Goal: Task Accomplishment & Management: Manage account settings

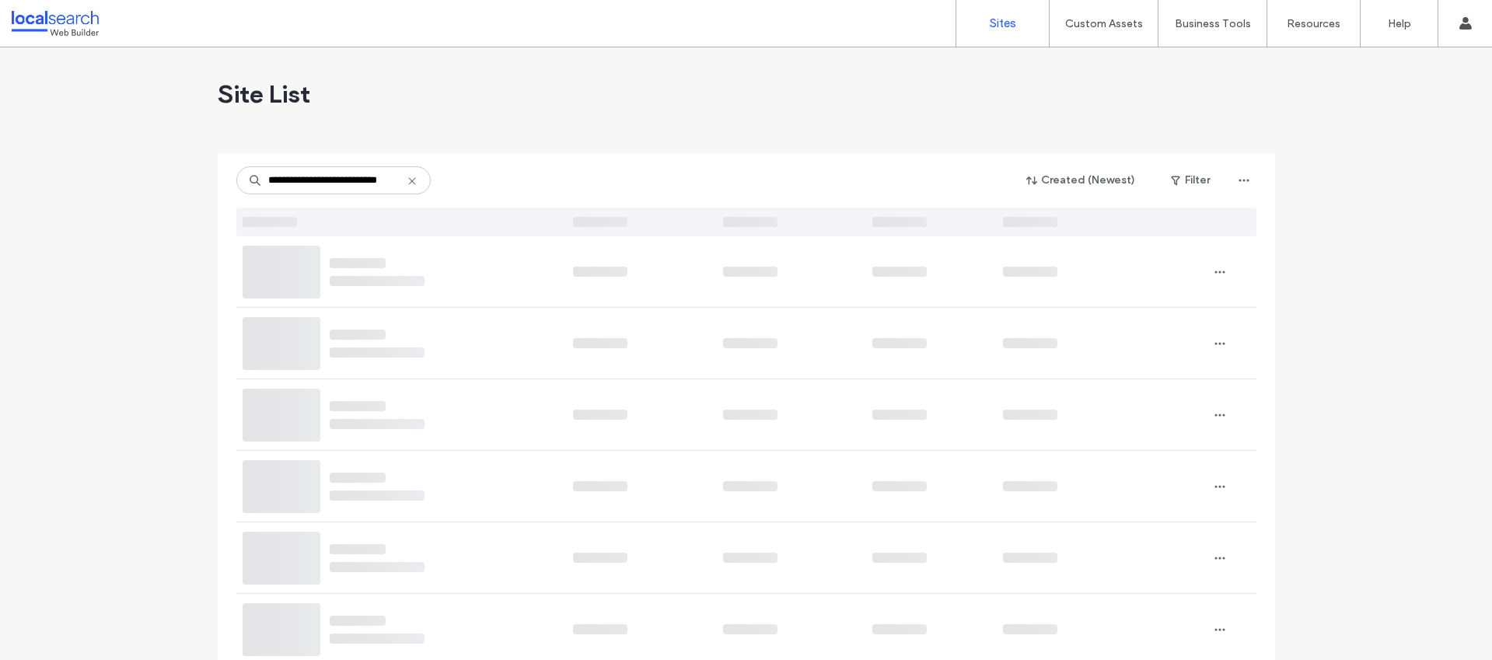
scroll to position [0, 19]
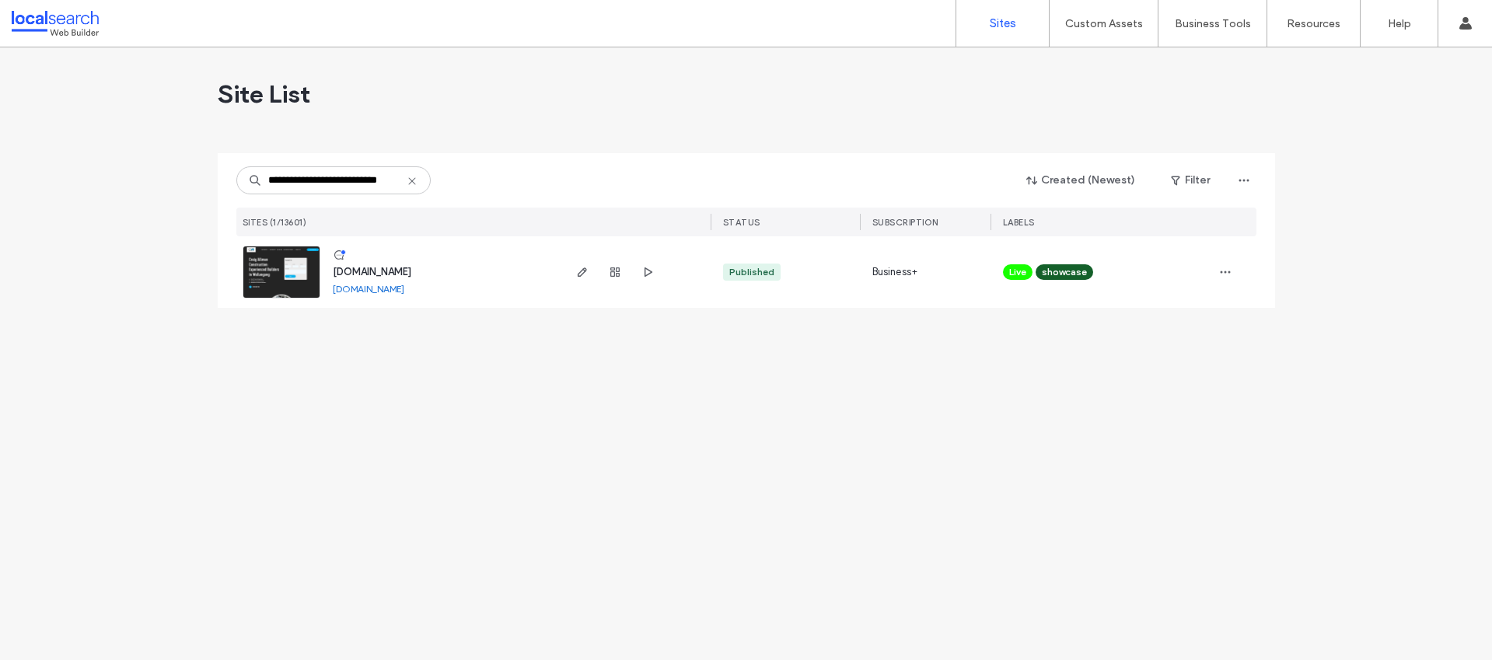
type input "**********"
click at [397, 274] on span "[DOMAIN_NAME]" at bounding box center [372, 272] width 79 height 12
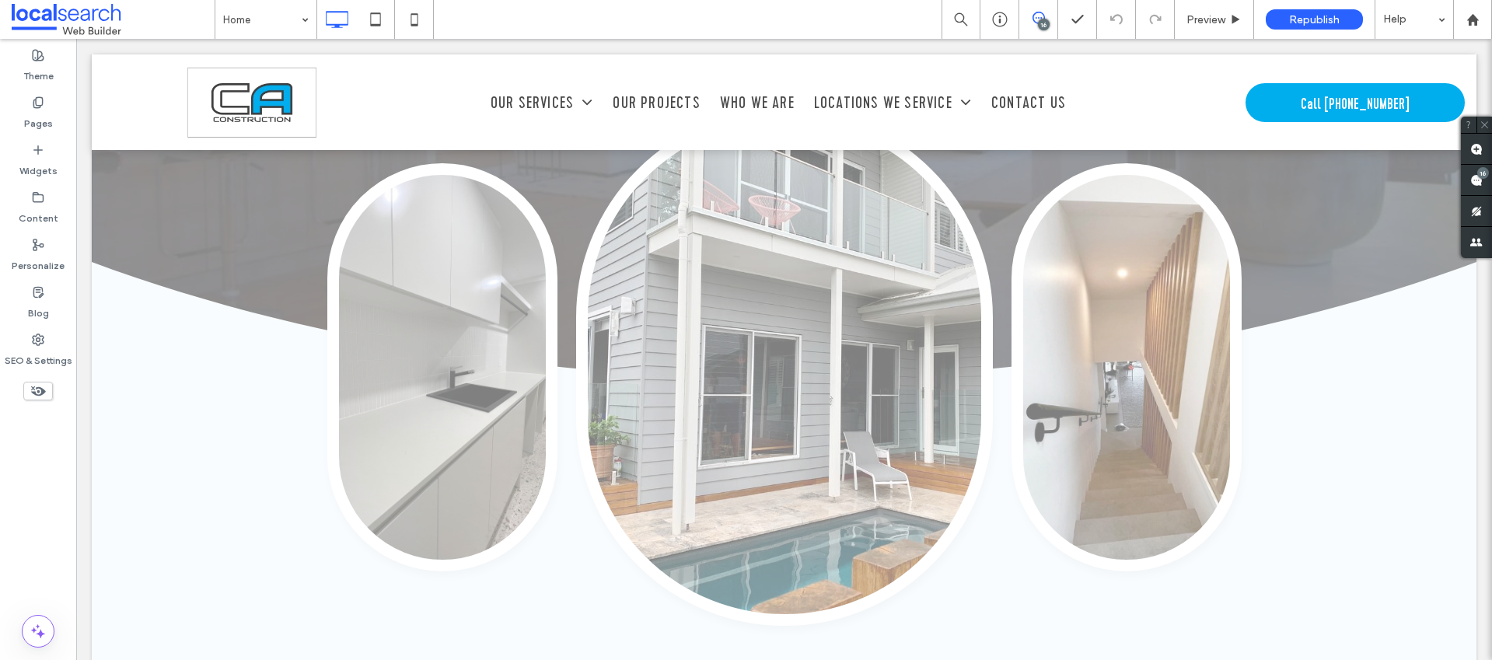
scroll to position [777, 0]
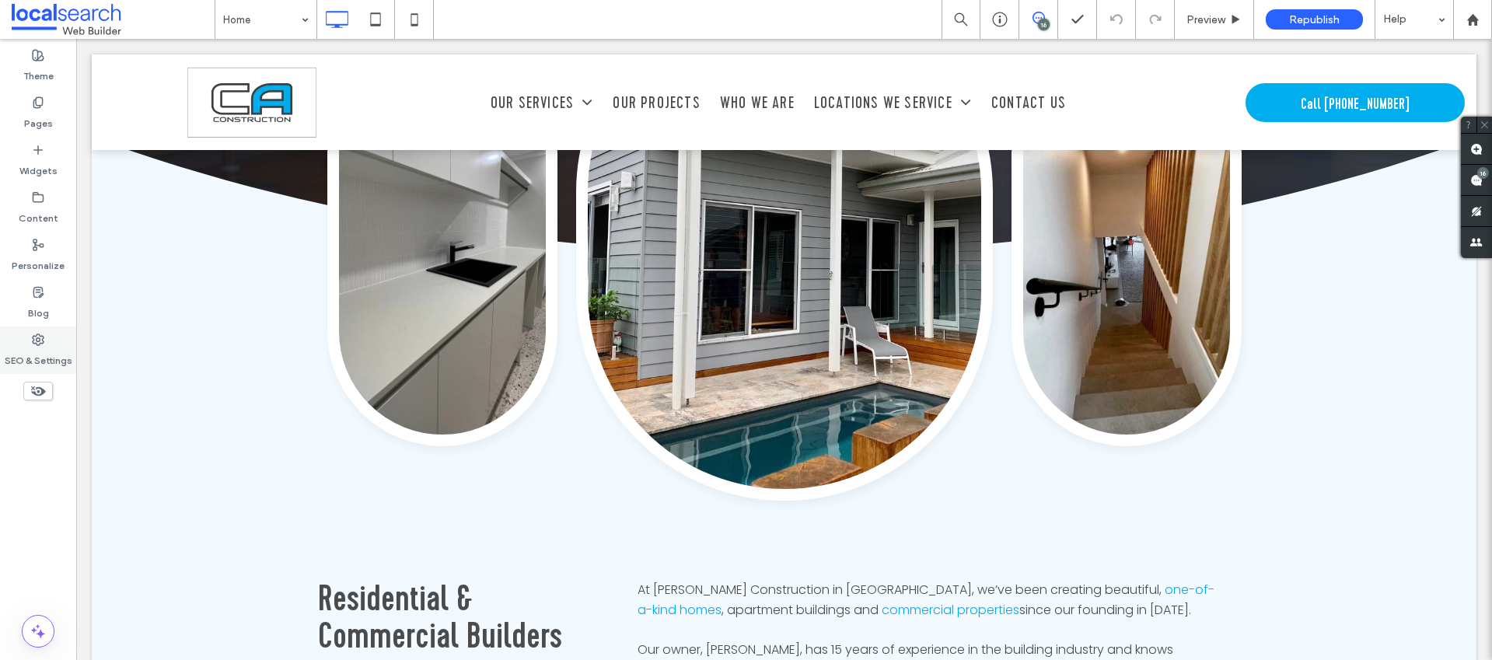
click at [33, 363] on label "SEO & Settings" at bounding box center [39, 357] width 68 height 22
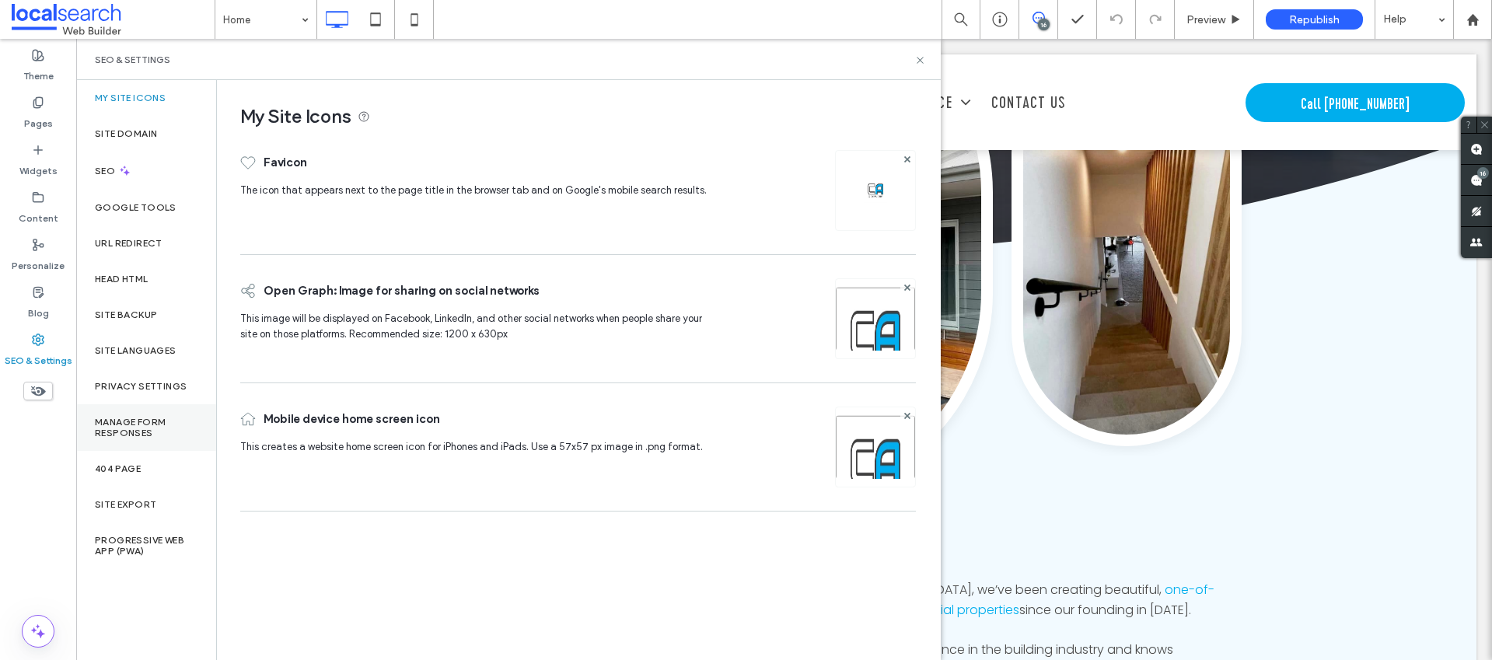
click at [149, 425] on label "Manage Form Responses" at bounding box center [146, 428] width 103 height 22
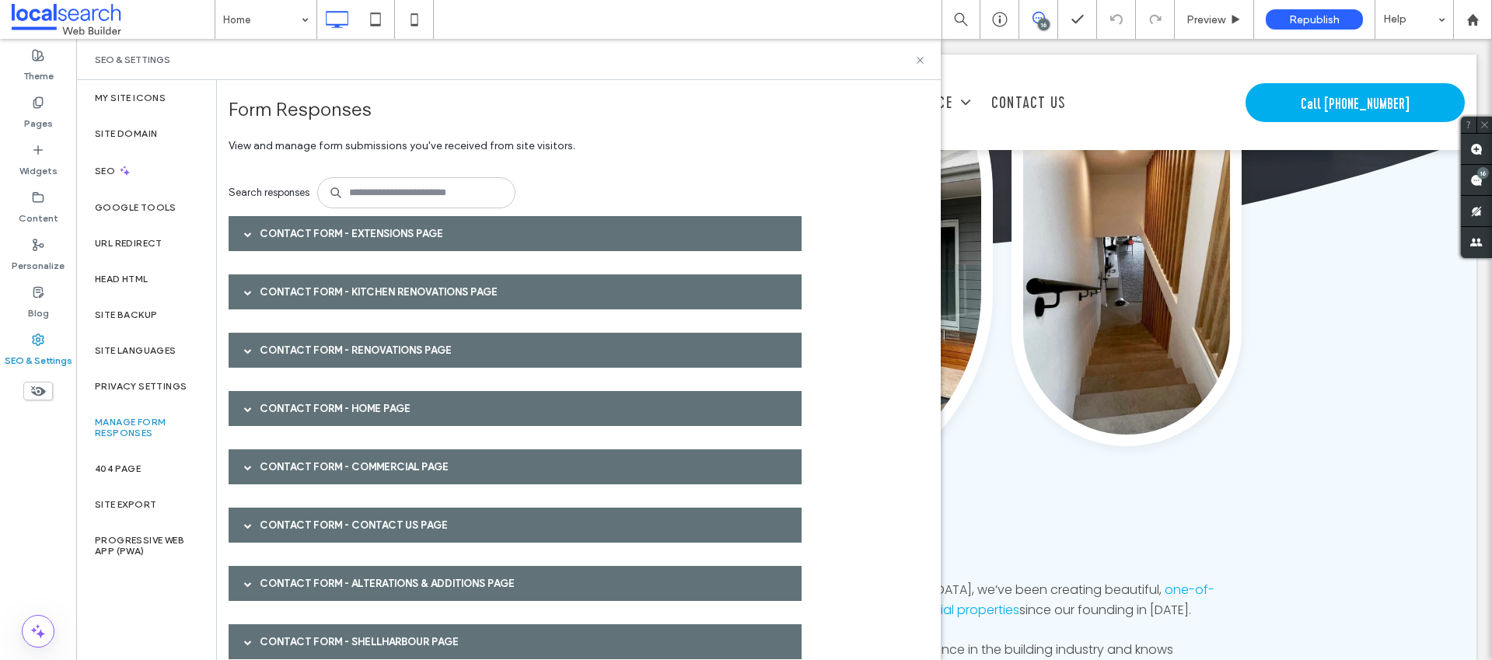
click at [320, 227] on div "Contact Form - Extensions page" at bounding box center [515, 233] width 573 height 35
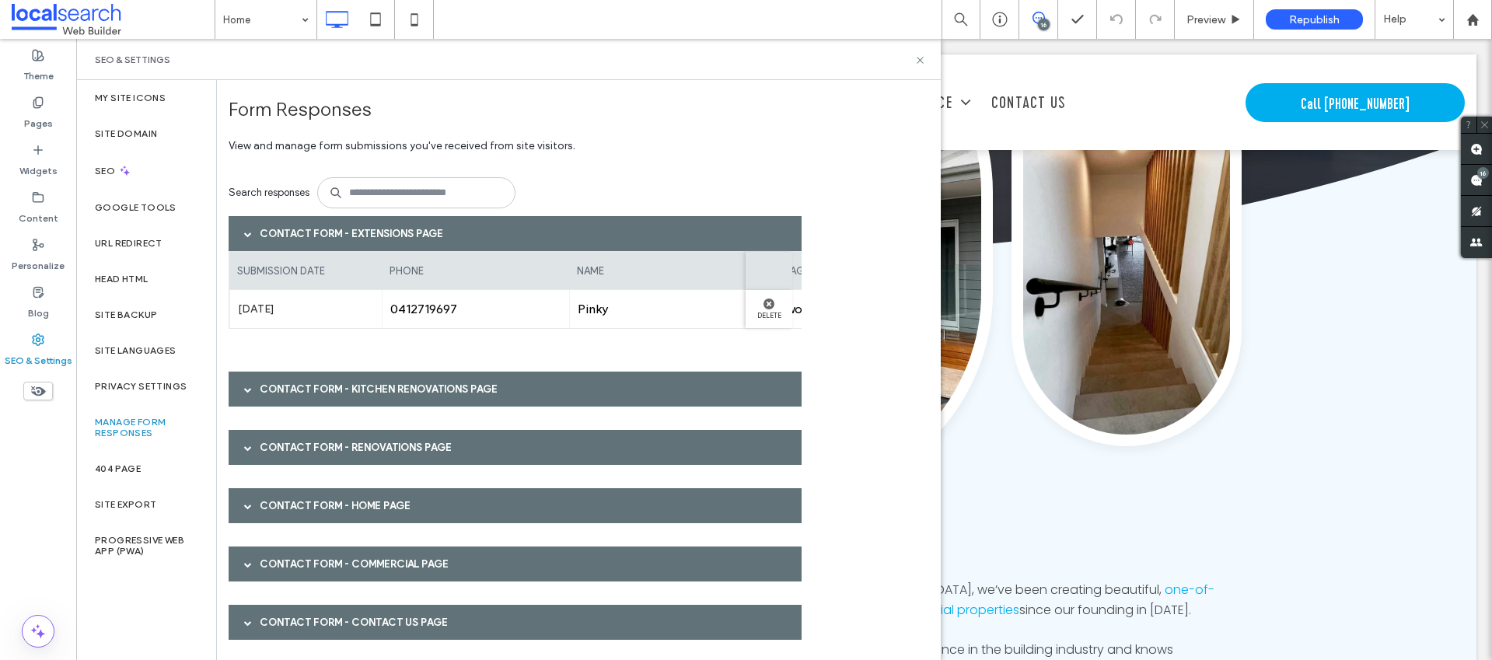
click at [320, 227] on div "Contact Form - Extensions page" at bounding box center [515, 233] width 573 height 35
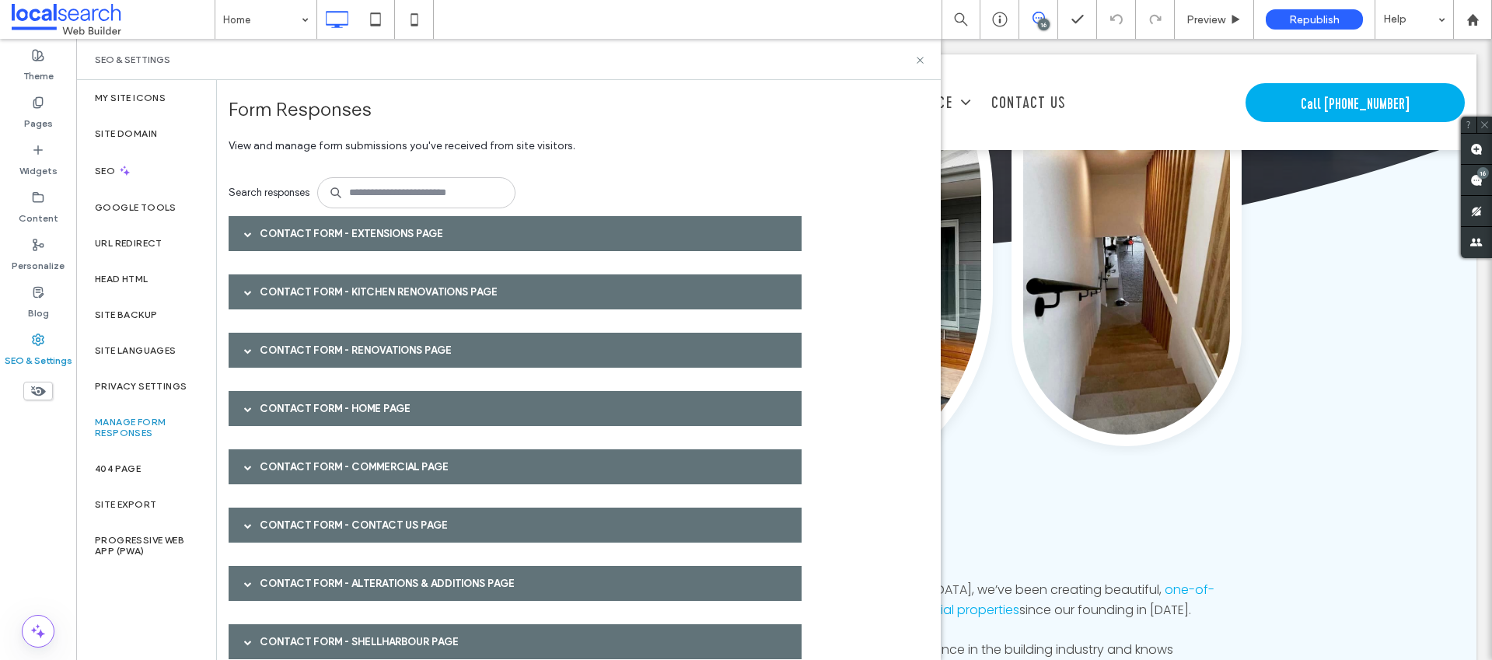
click at [340, 288] on div "Contact Form - Kitchen Renovations page" at bounding box center [515, 291] width 573 height 35
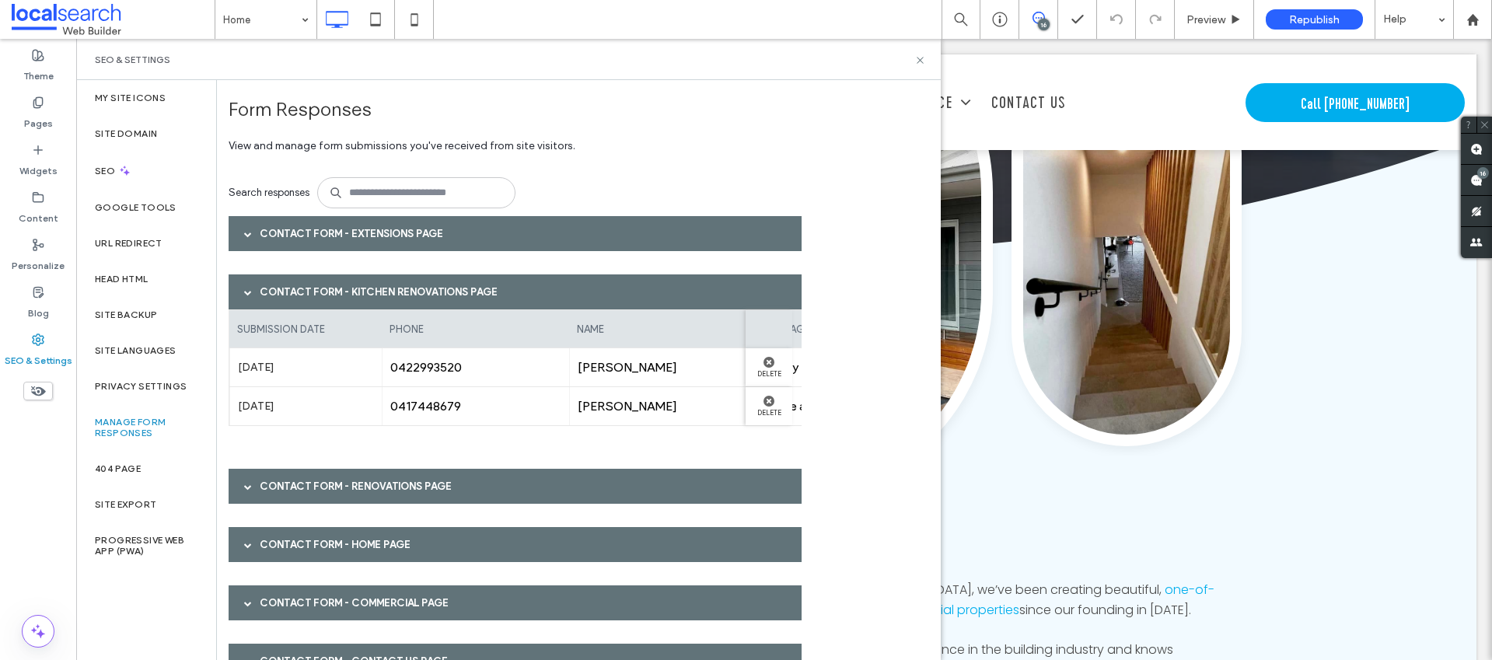
click at [340, 288] on div "Contact Form - Kitchen Renovations page" at bounding box center [515, 291] width 573 height 35
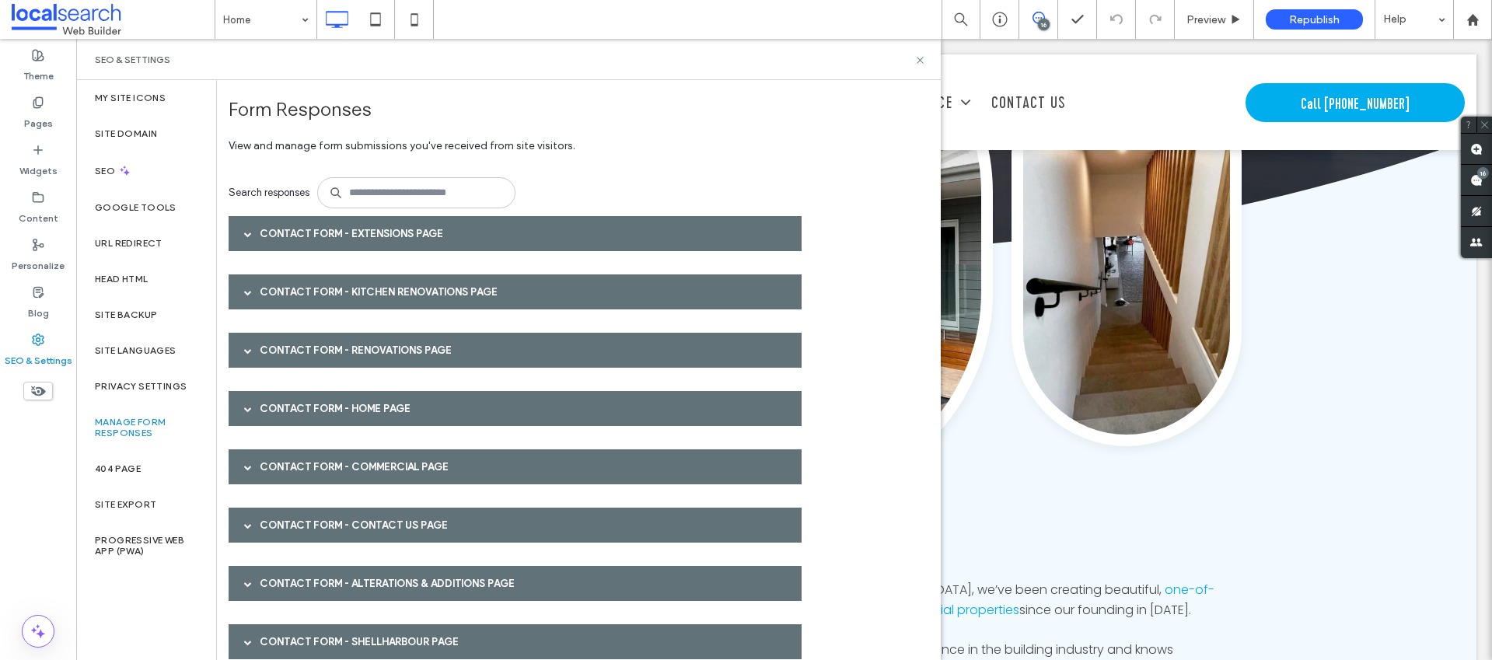
click at [340, 346] on div "Contact Form - Renovations page" at bounding box center [515, 350] width 573 height 35
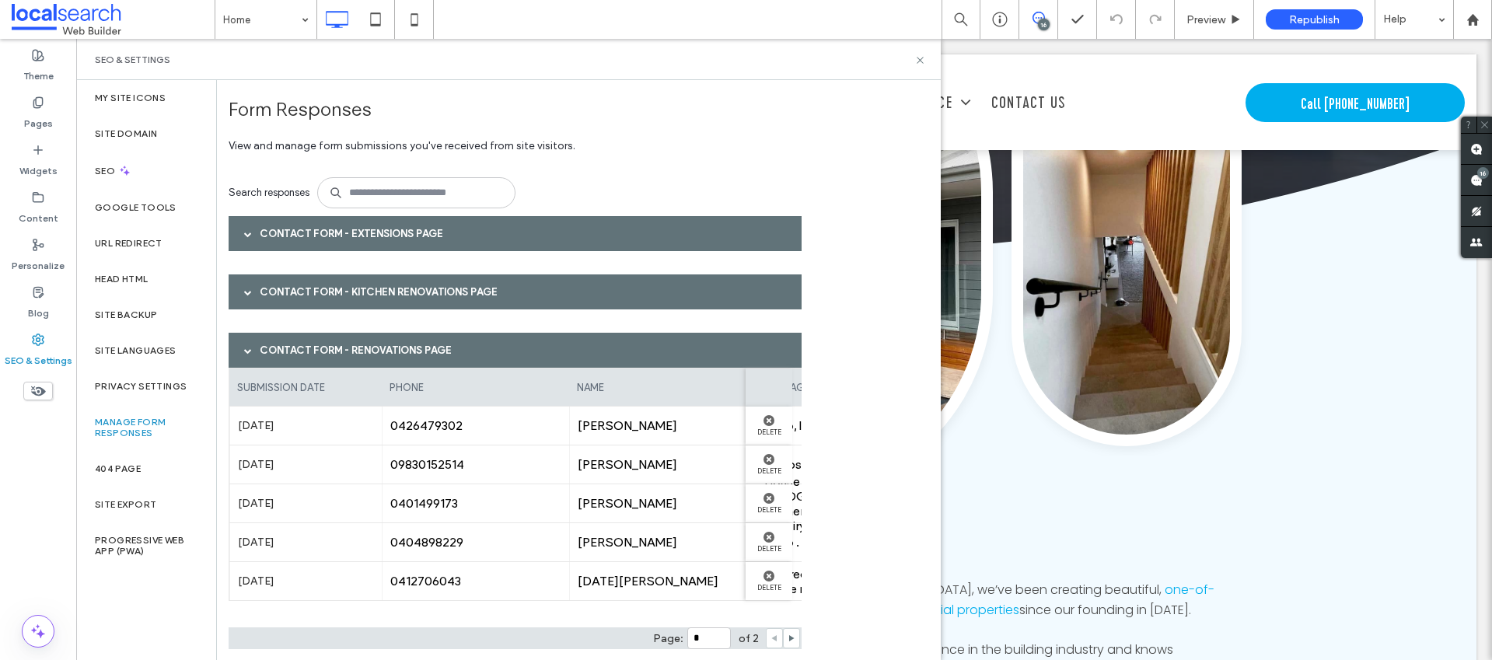
click at [340, 346] on div "Contact Form - Renovations page" at bounding box center [515, 350] width 573 height 35
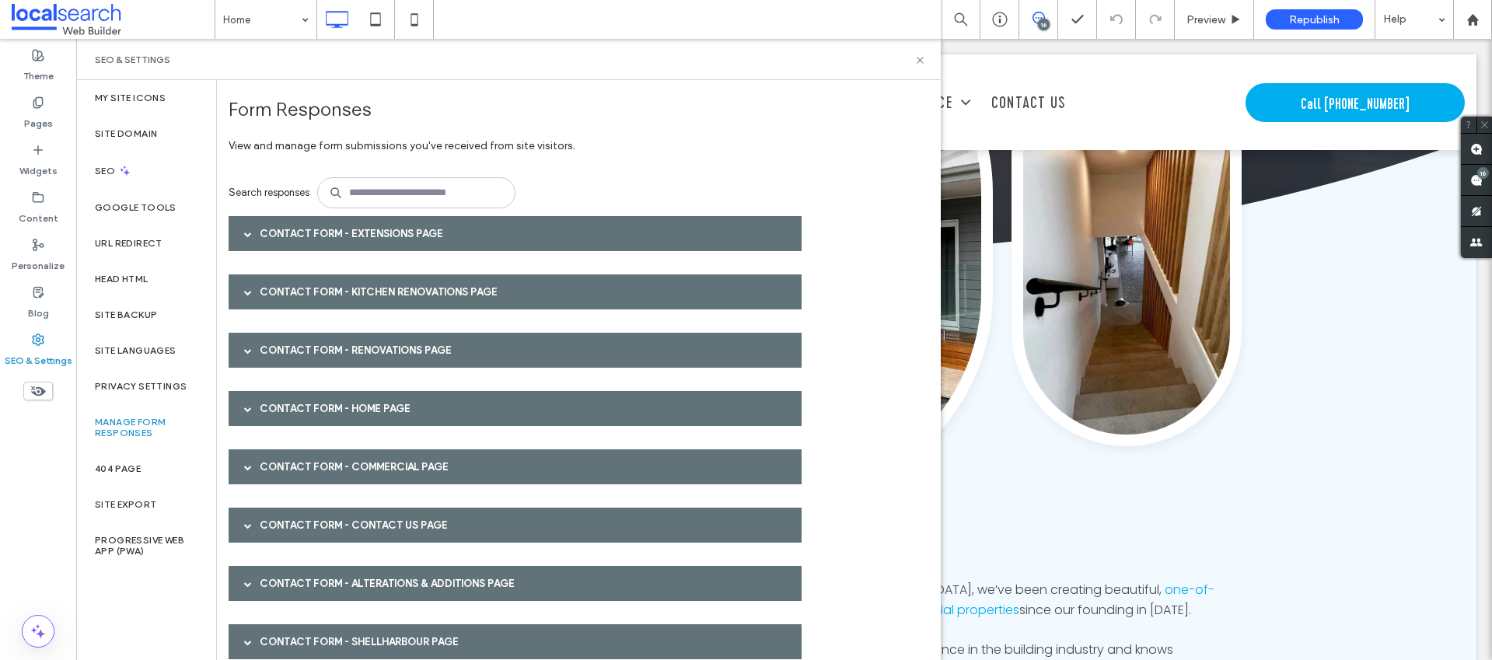
click at [306, 414] on div "Contact Form - Home page" at bounding box center [515, 408] width 573 height 35
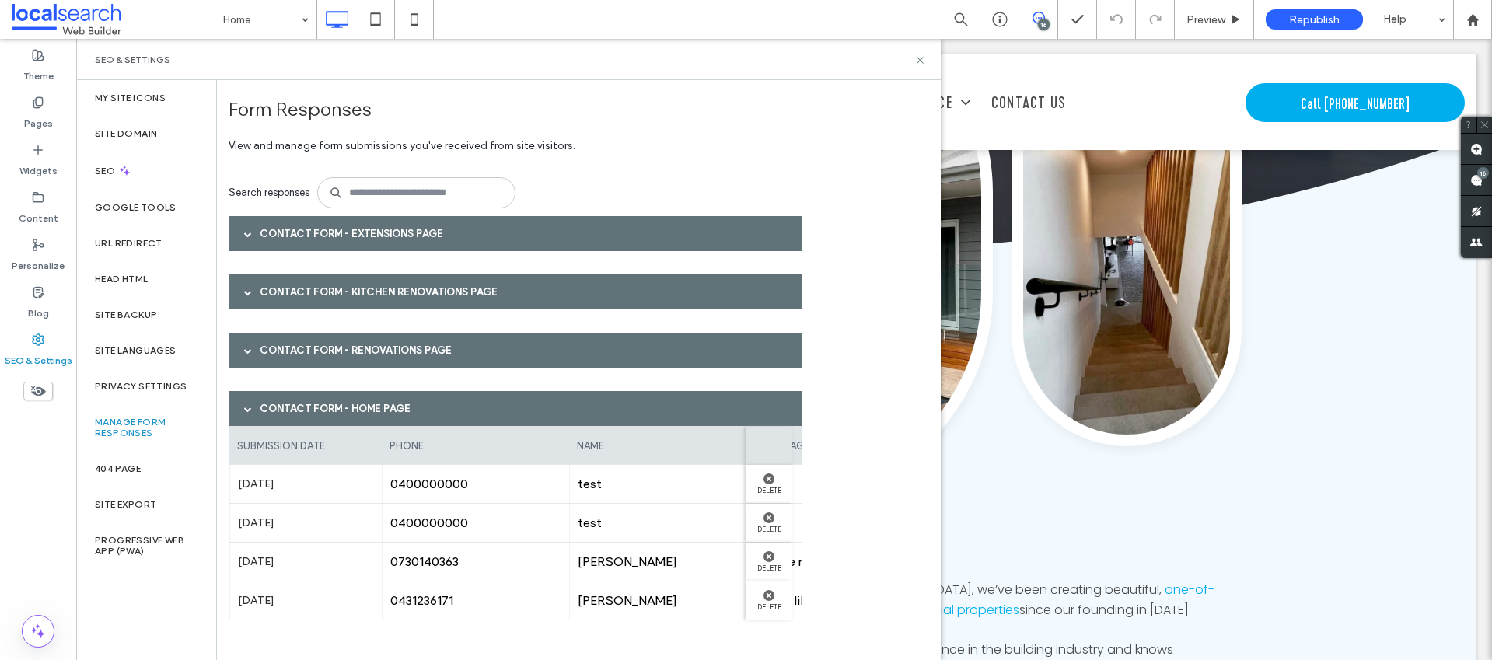
click at [309, 412] on div "Contact Form - Home page" at bounding box center [515, 408] width 573 height 35
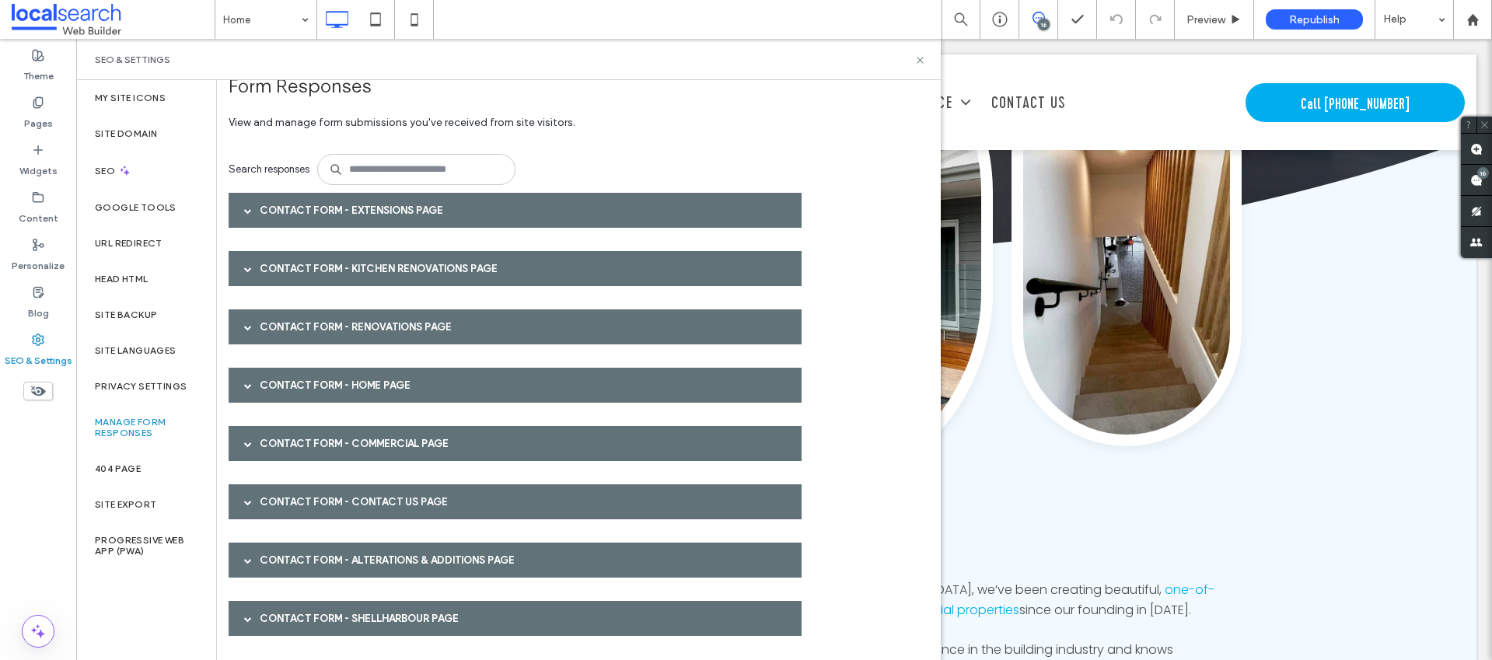
scroll to position [24, 0]
click at [310, 429] on div "Contact Form - Commercial page" at bounding box center [515, 442] width 573 height 35
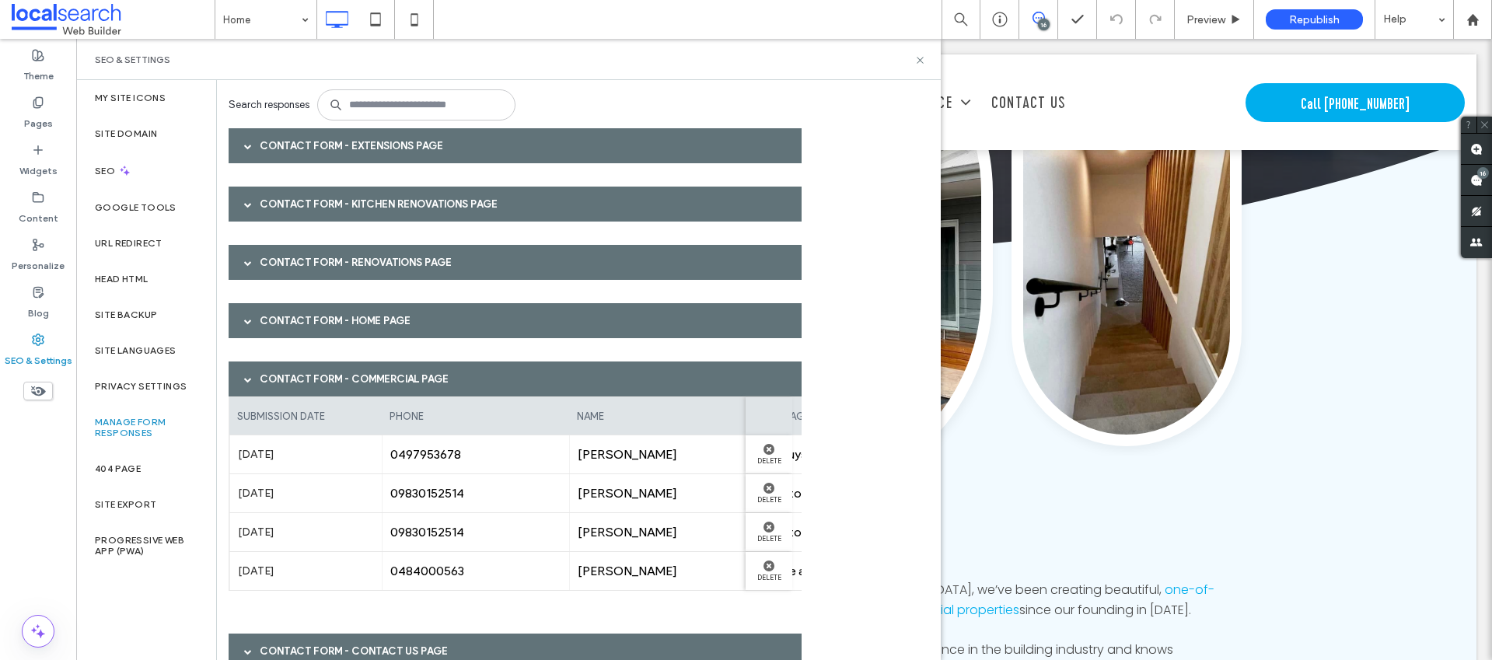
click at [316, 375] on div "Contact Form - Commercial page" at bounding box center [515, 379] width 573 height 35
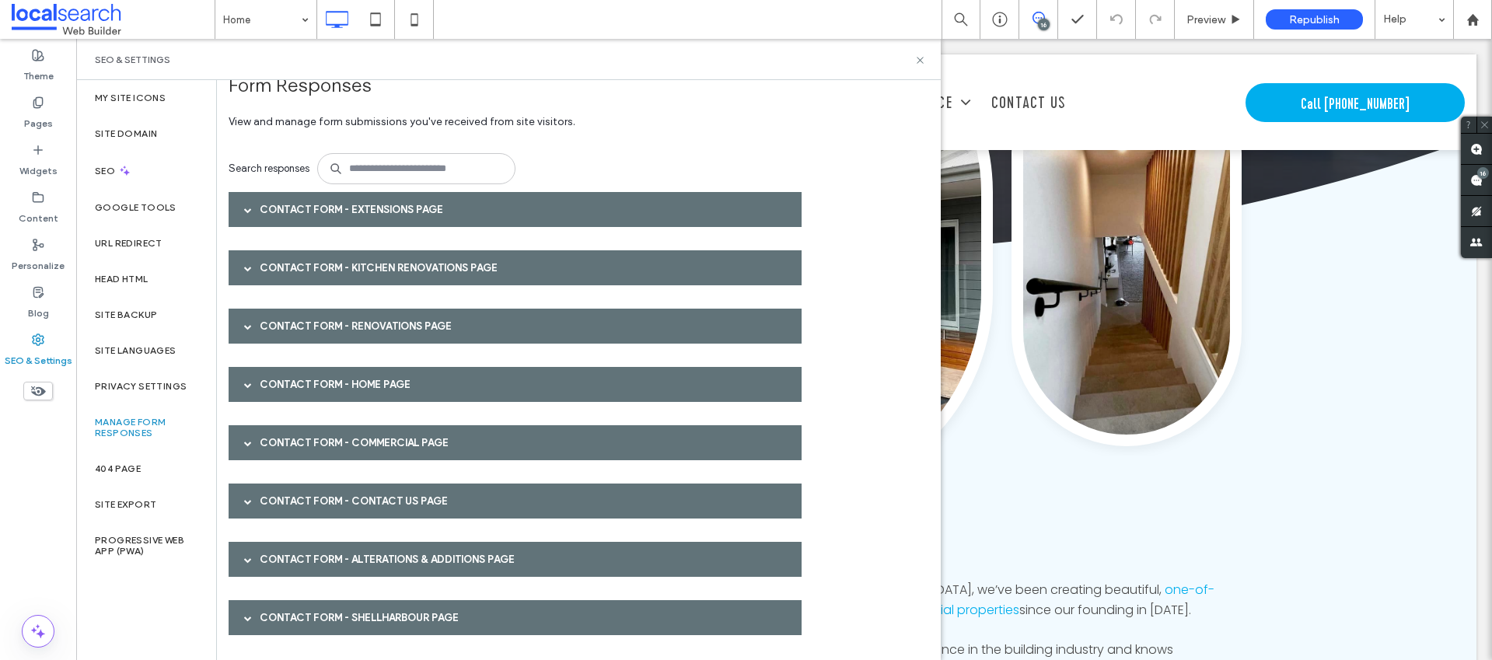
click at [326, 439] on div "Contact Form - Commercial page" at bounding box center [515, 442] width 573 height 35
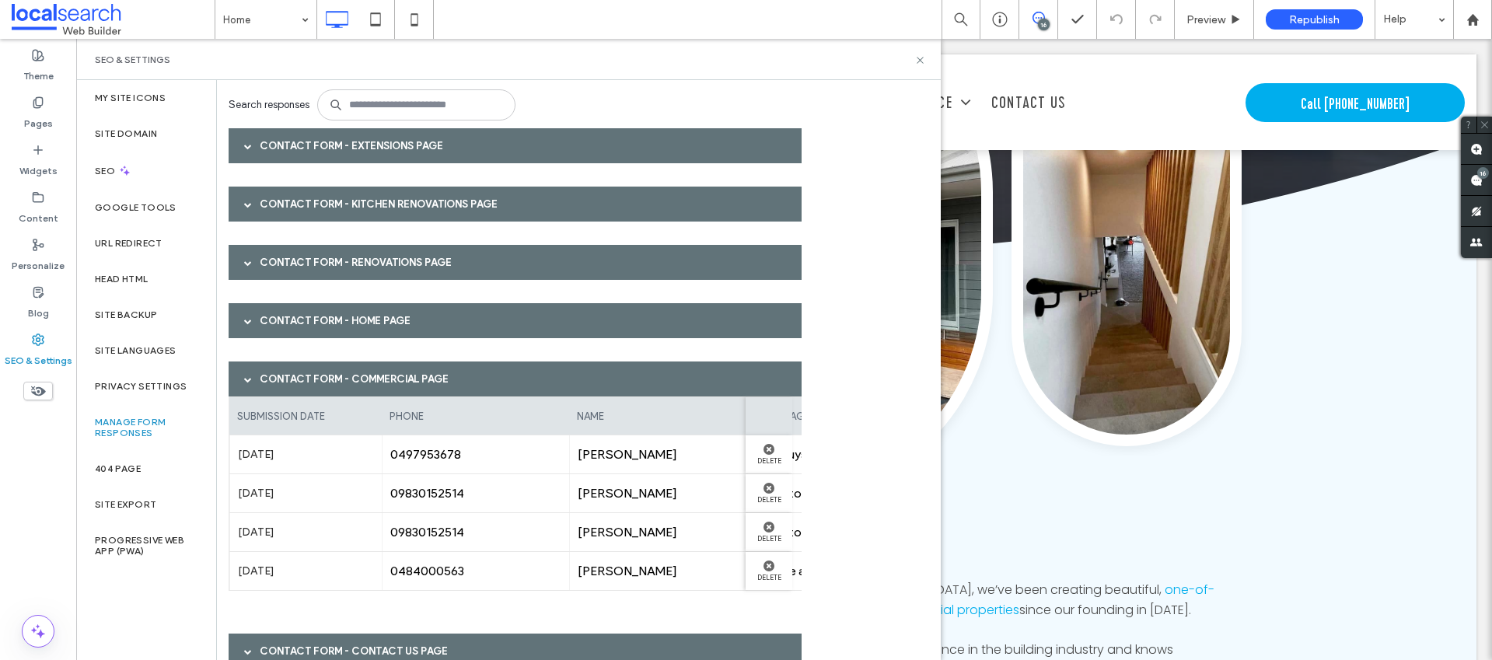
click at [313, 372] on div "Contact Form - Commercial page" at bounding box center [515, 379] width 573 height 35
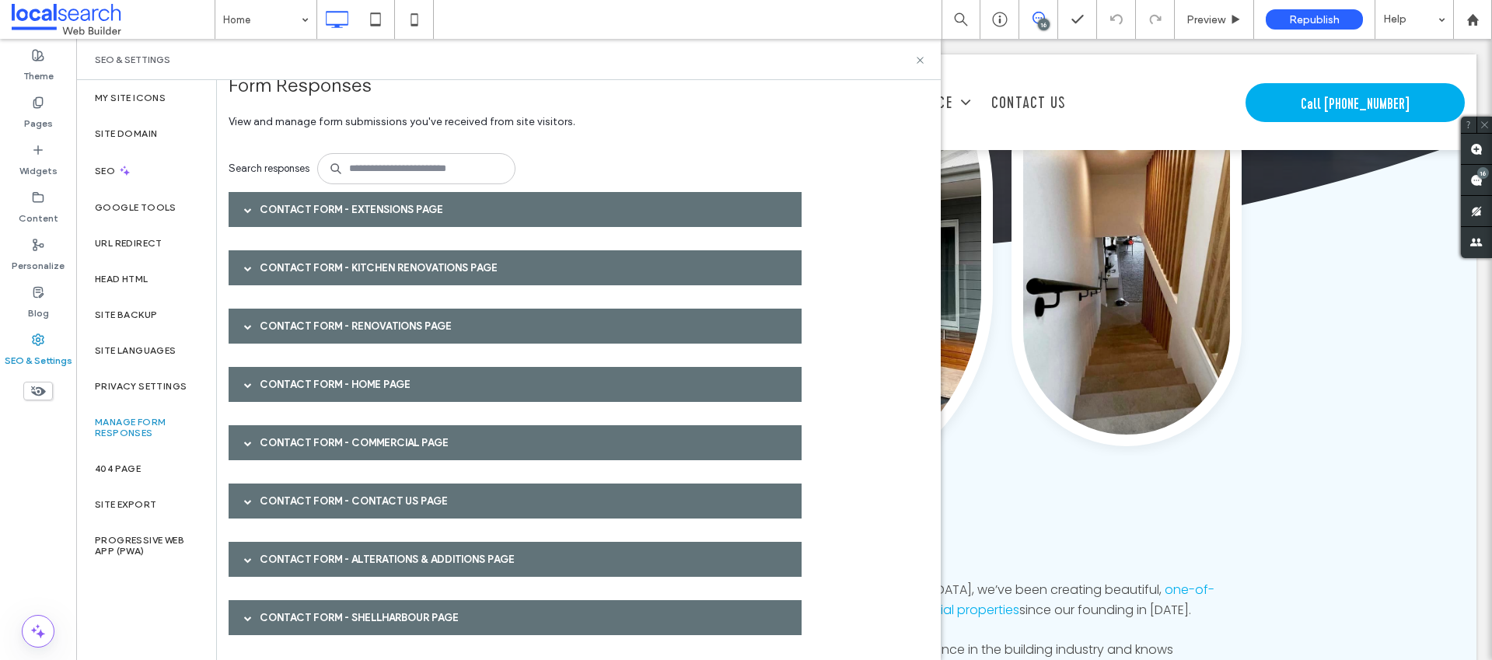
scroll to position [24, 0]
click at [330, 495] on div "Contact Form - Contact Us page" at bounding box center [515, 501] width 573 height 35
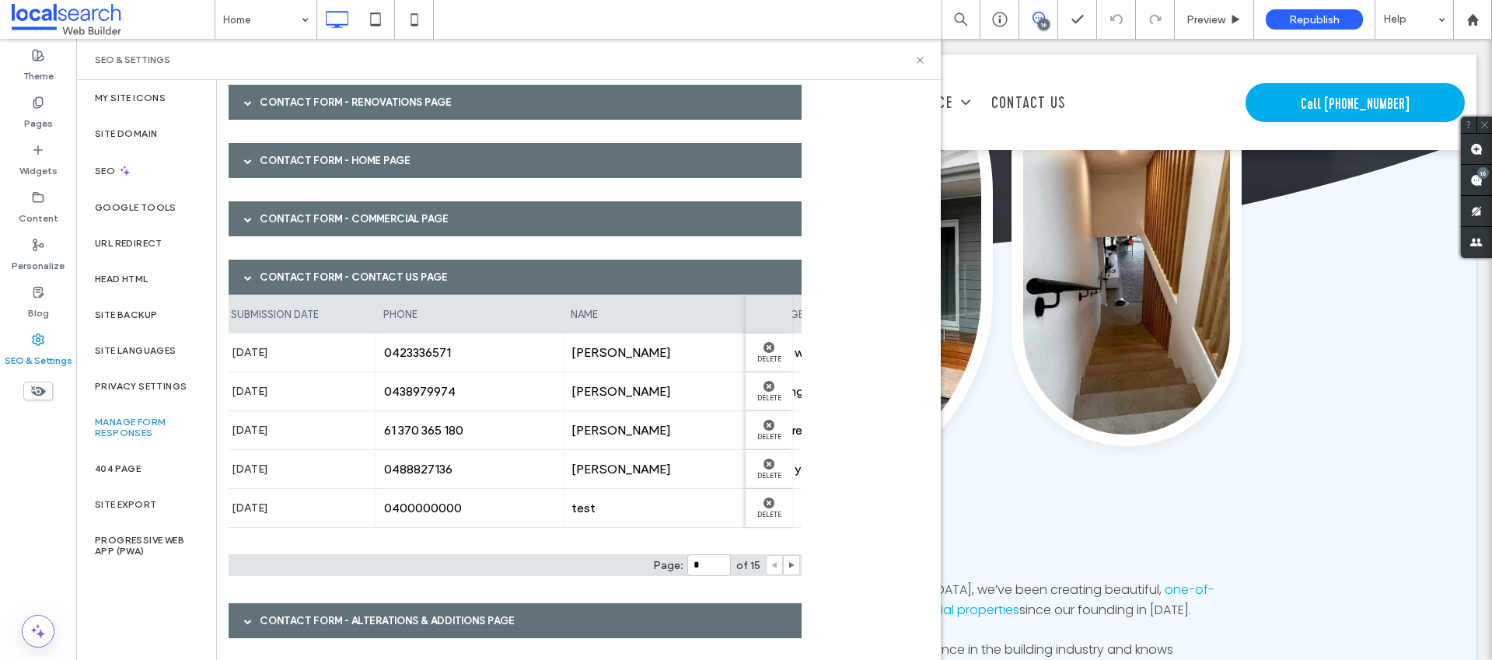
scroll to position [0, 0]
click at [432, 274] on div "Contact Form - Contact Us page" at bounding box center [515, 277] width 573 height 35
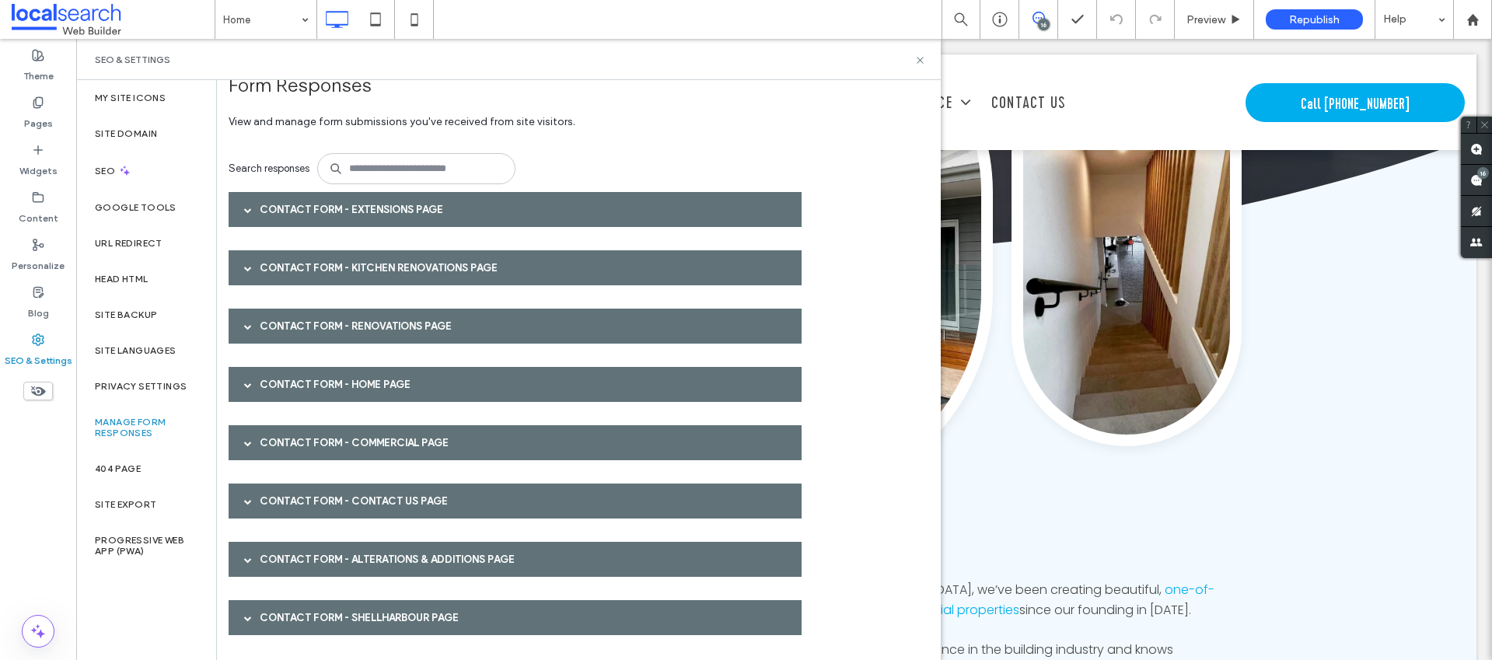
scroll to position [24, 0]
click at [397, 565] on div "Contact Form - Alterations & Additions page" at bounding box center [515, 559] width 573 height 35
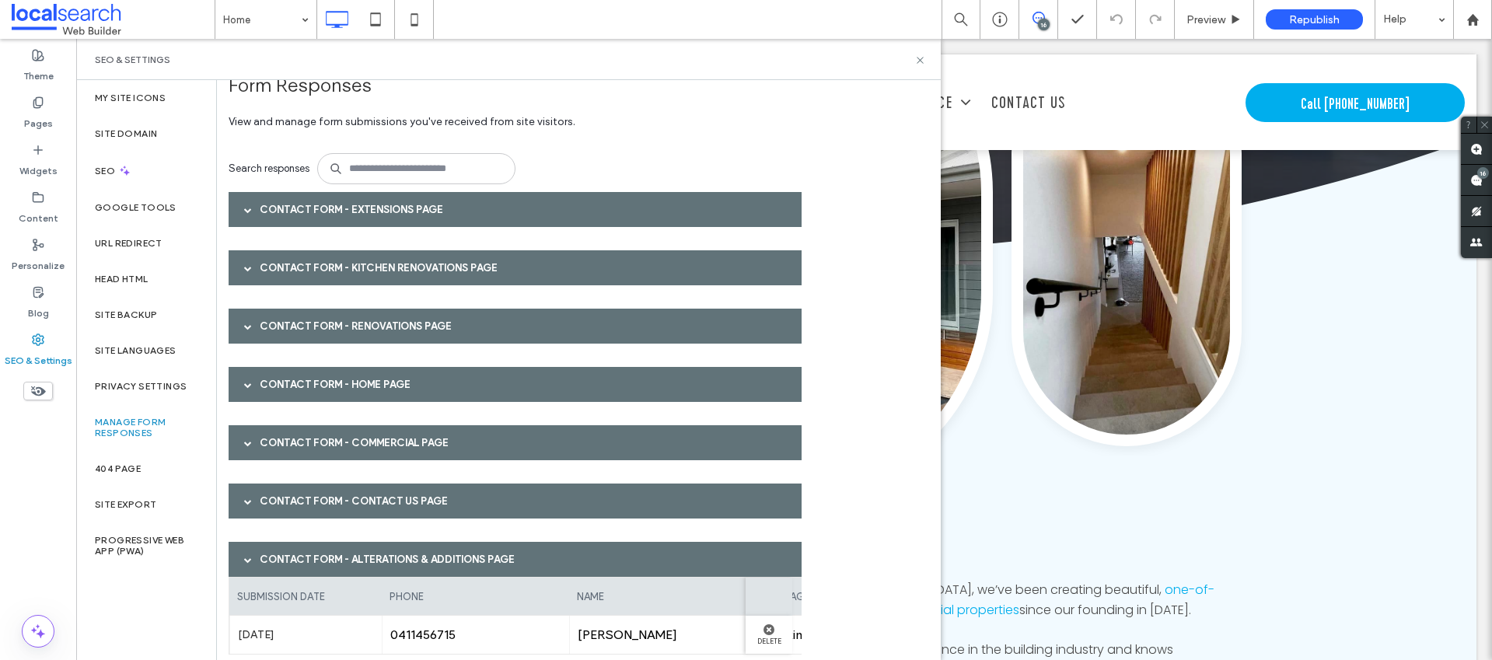
scroll to position [121, 0]
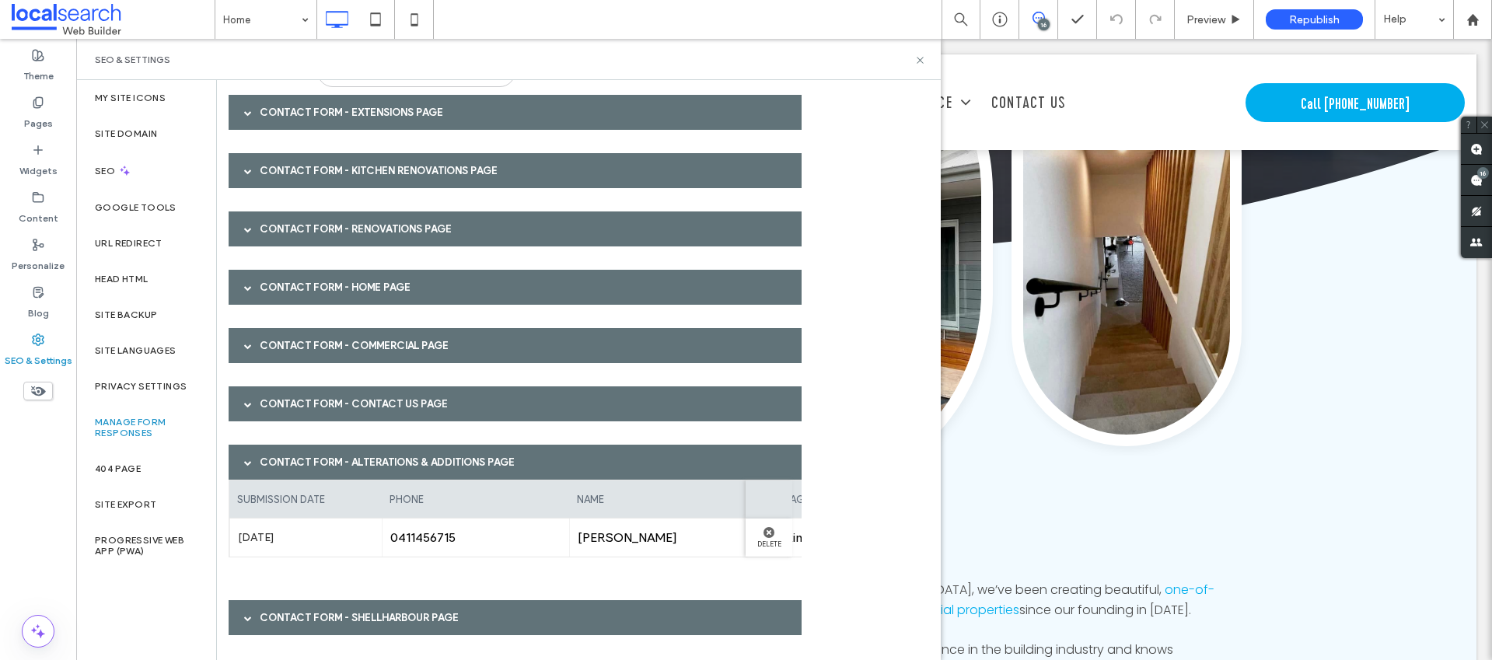
click at [347, 606] on div "Contact Form - Shellharbour page" at bounding box center [515, 617] width 573 height 35
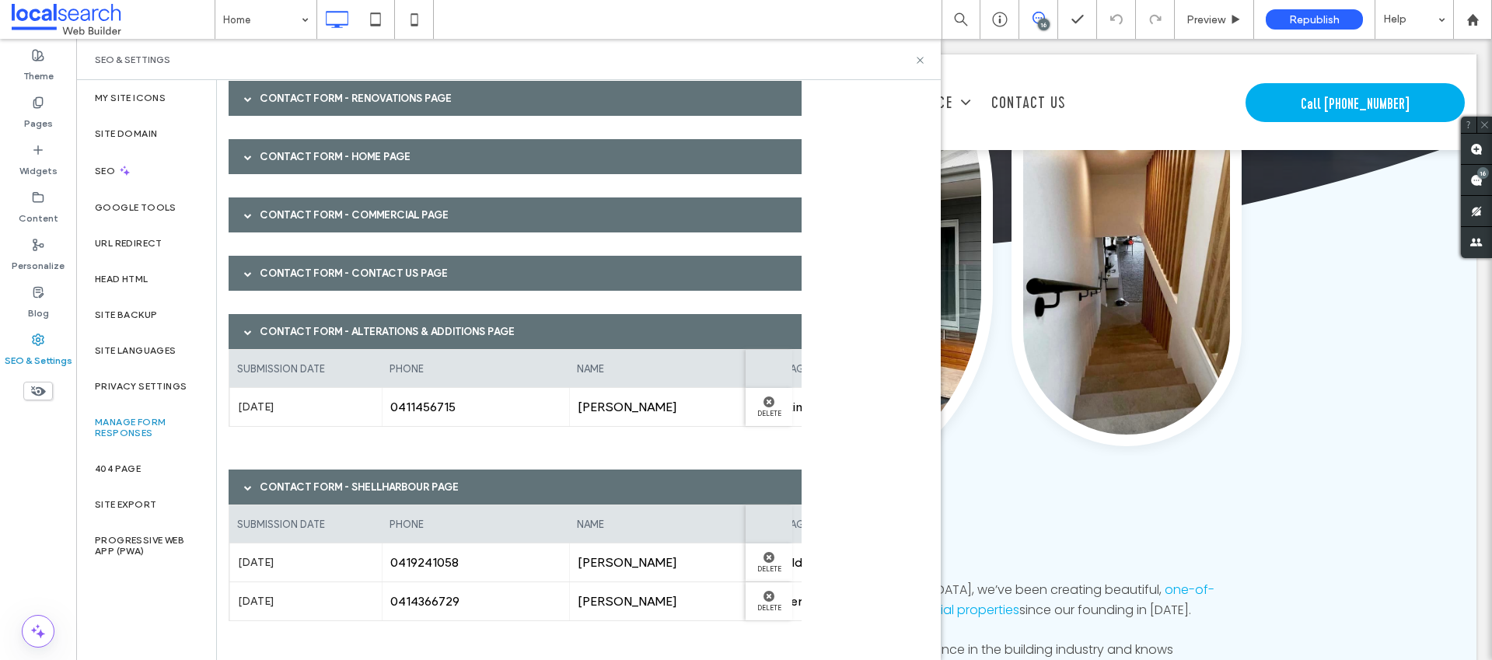
scroll to position [257, 0]
